Goal: Information Seeking & Learning: Learn about a topic

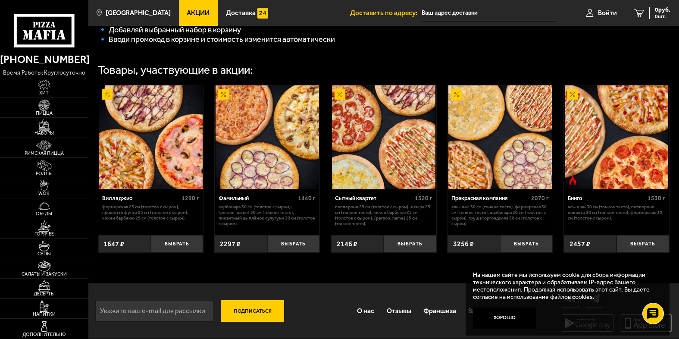
scroll to position [345, 0]
click at [512, 322] on button "Хорошо" at bounding box center [505, 317] width 64 height 21
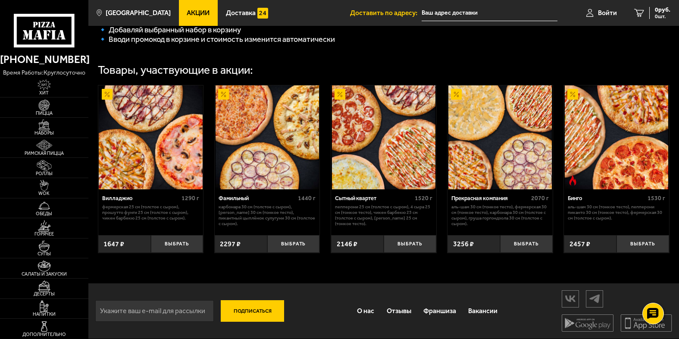
scroll to position [398, 0]
click at [441, 307] on link "Франшиза" at bounding box center [439, 310] width 45 height 23
click at [442, 302] on link "Франшиза" at bounding box center [439, 310] width 45 height 23
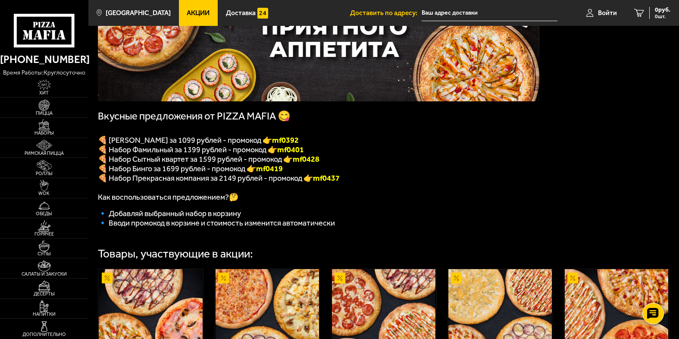
scroll to position [97, 0]
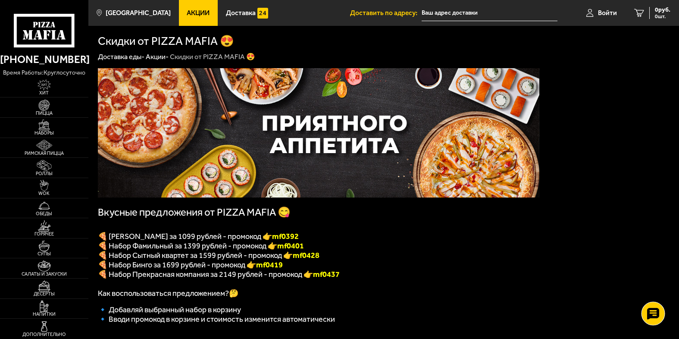
click at [657, 319] on icon at bounding box center [653, 313] width 13 height 12
click at [652, 289] on icon at bounding box center [653, 288] width 13 height 12
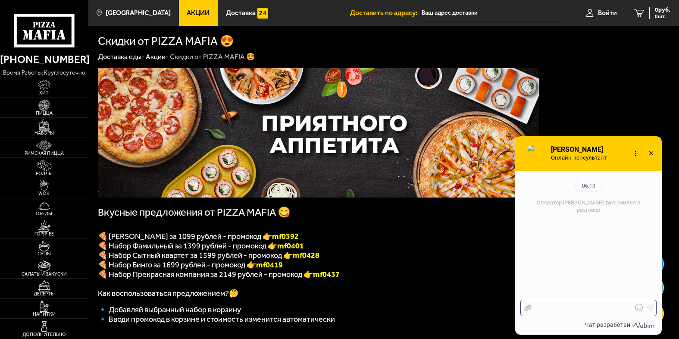
click at [552, 307] on div at bounding box center [582, 308] width 101 height 8
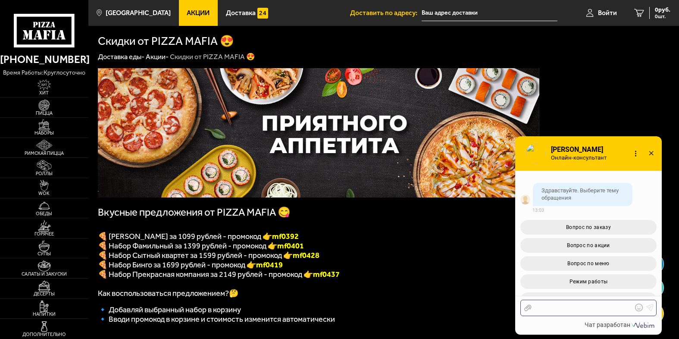
scroll to position [85, 0]
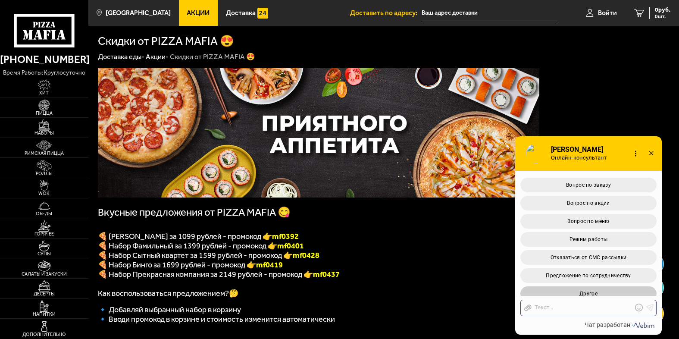
click at [583, 291] on span "Другое" at bounding box center [589, 294] width 18 height 6
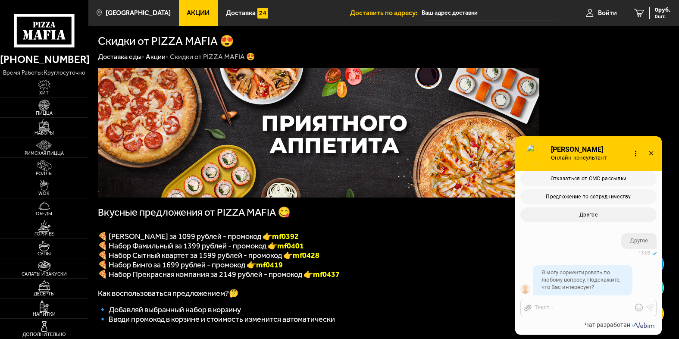
scroll to position [191, 0]
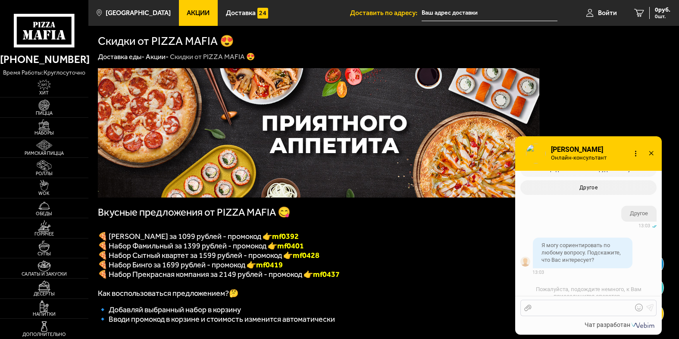
click at [556, 309] on div at bounding box center [582, 308] width 101 height 8
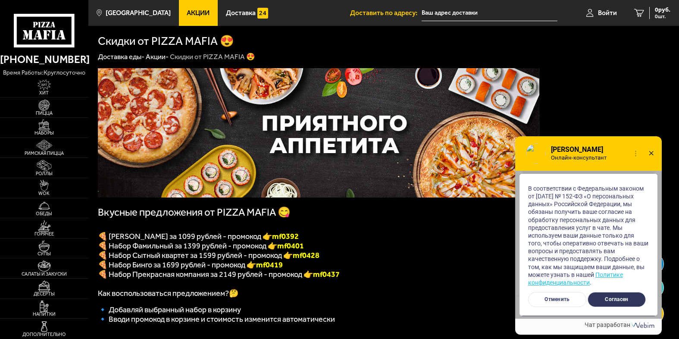
click at [612, 299] on button "Согласен" at bounding box center [617, 299] width 58 height 15
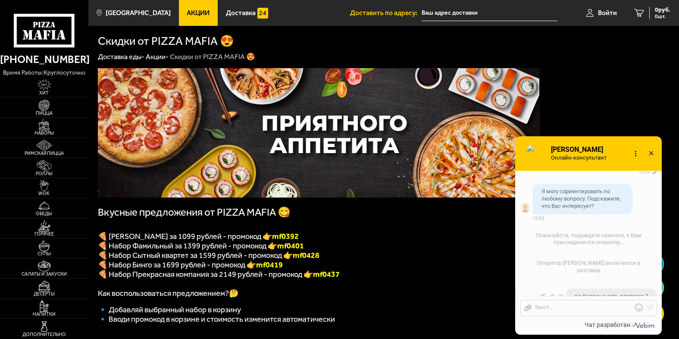
scroll to position [353, 0]
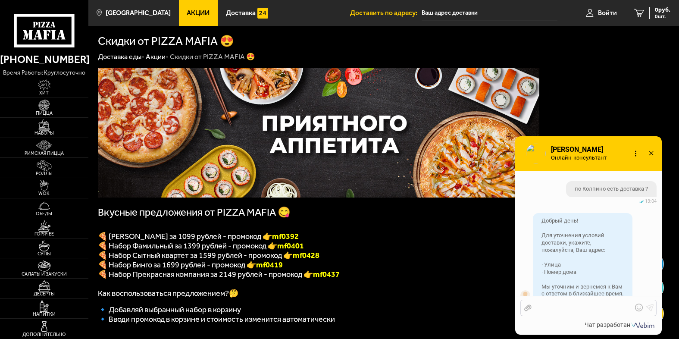
click at [547, 307] on div at bounding box center [582, 308] width 101 height 8
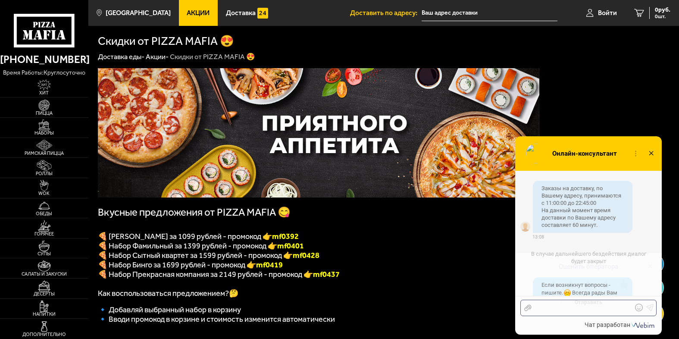
scroll to position [599, 0]
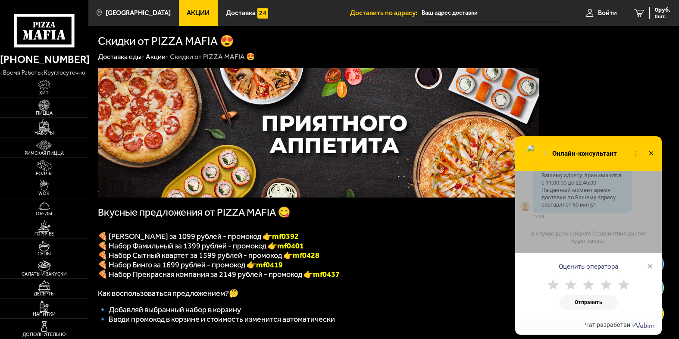
click at [635, 233] on div "Оценить оператора × Отправить" at bounding box center [588, 245] width 147 height 148
click at [648, 262] on span "×" at bounding box center [650, 266] width 6 height 13
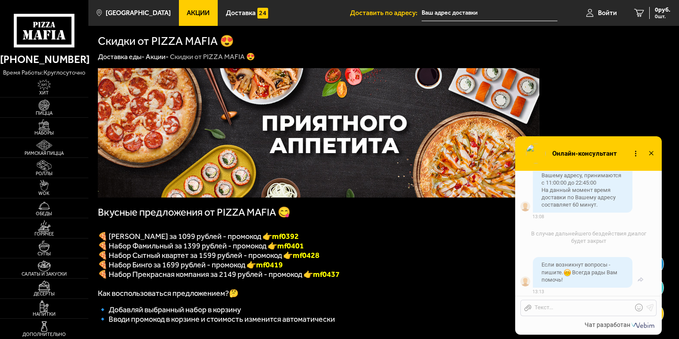
scroll to position [555, 0]
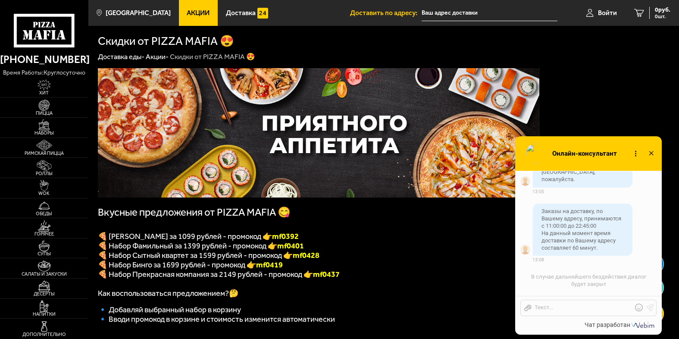
click at [651, 151] on icon at bounding box center [651, 153] width 13 height 13
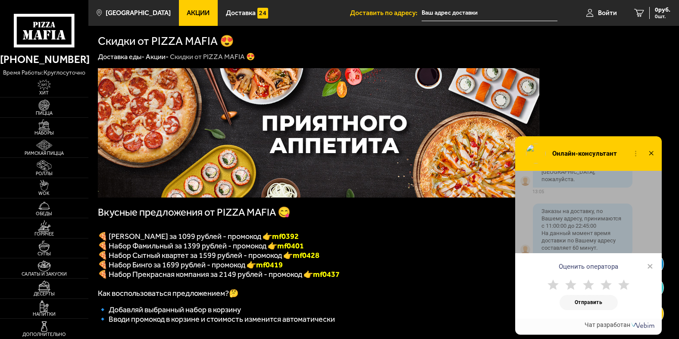
click at [648, 151] on icon at bounding box center [651, 153] width 13 height 13
